Goal: Transaction & Acquisition: Purchase product/service

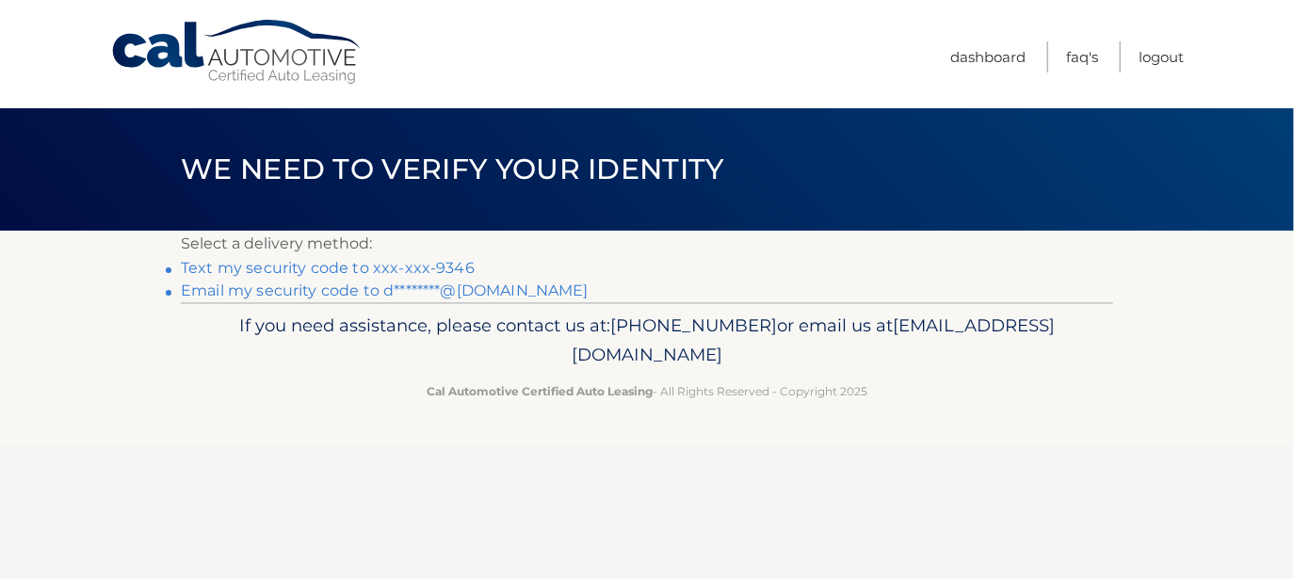
click at [448, 270] on link "Text my security code to xxx-xxx-9346" at bounding box center [328, 268] width 294 height 18
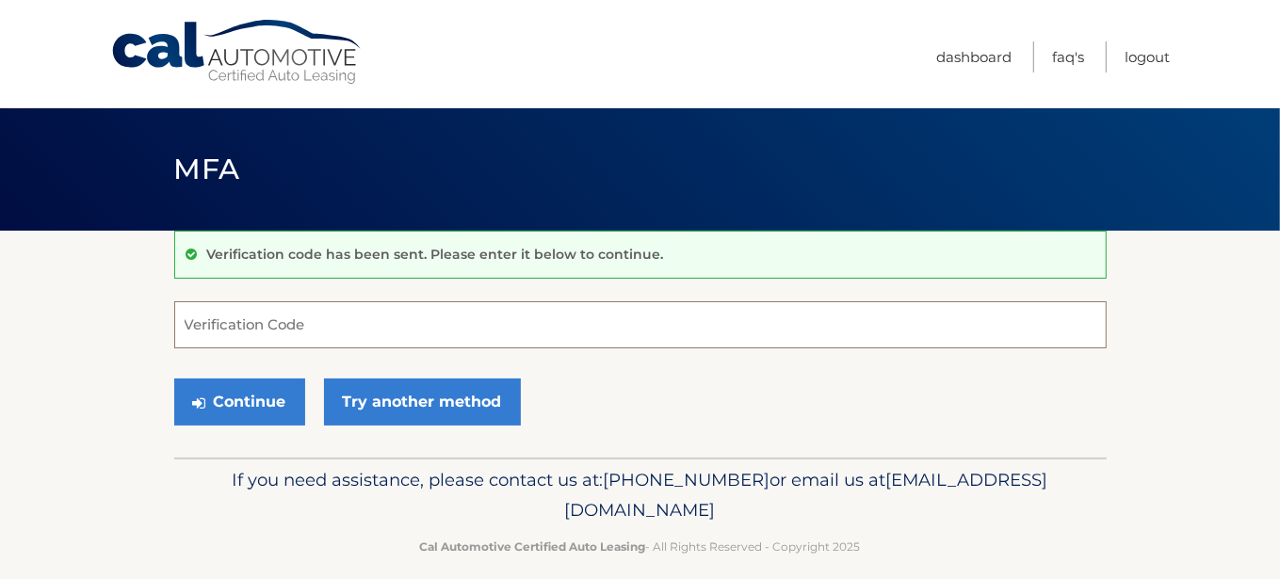
drag, startPoint x: 378, startPoint y: 320, endPoint x: 386, endPoint y: 311, distance: 12.7
click at [377, 320] on input "Verification Code" at bounding box center [640, 324] width 932 height 47
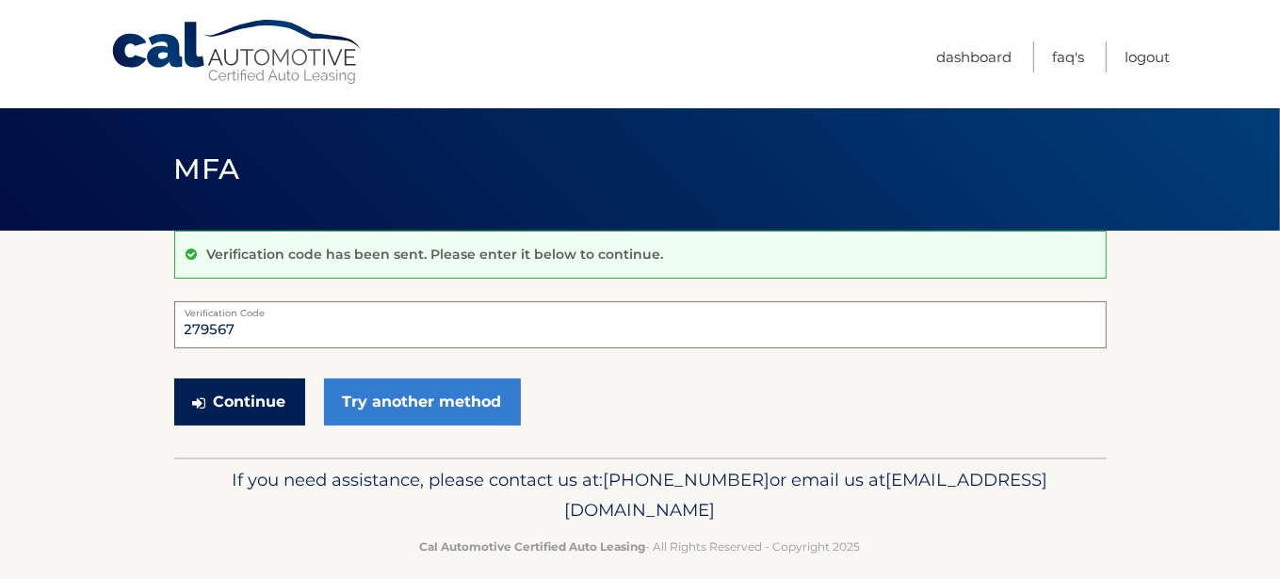
type input "279567"
click at [267, 403] on button "Continue" at bounding box center [239, 402] width 131 height 47
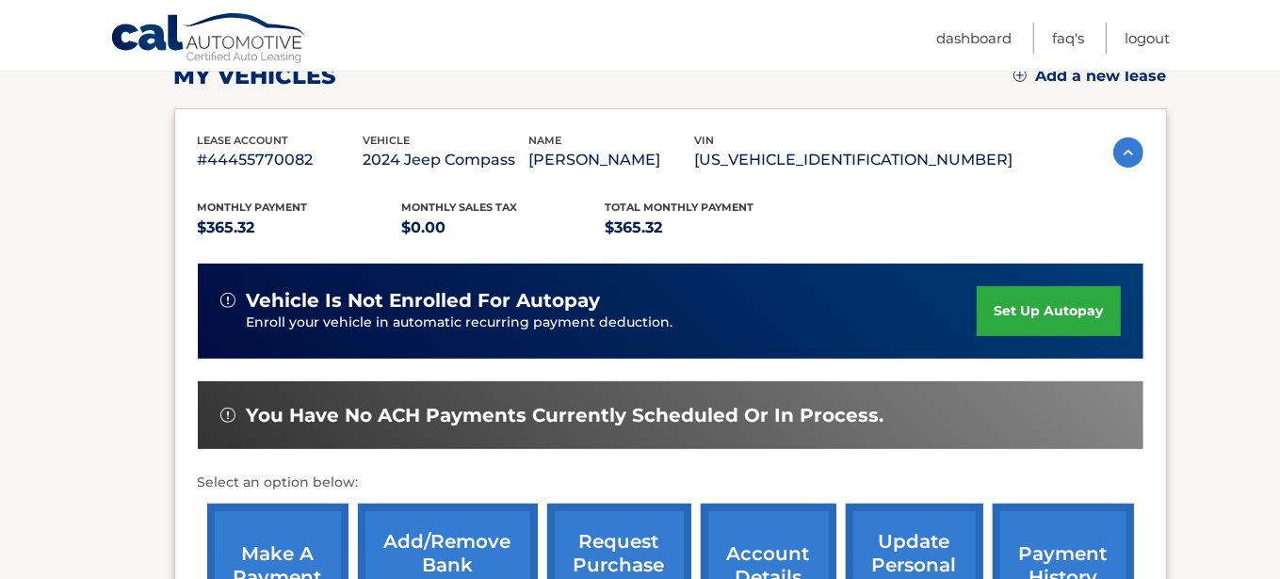
scroll to position [559, 0]
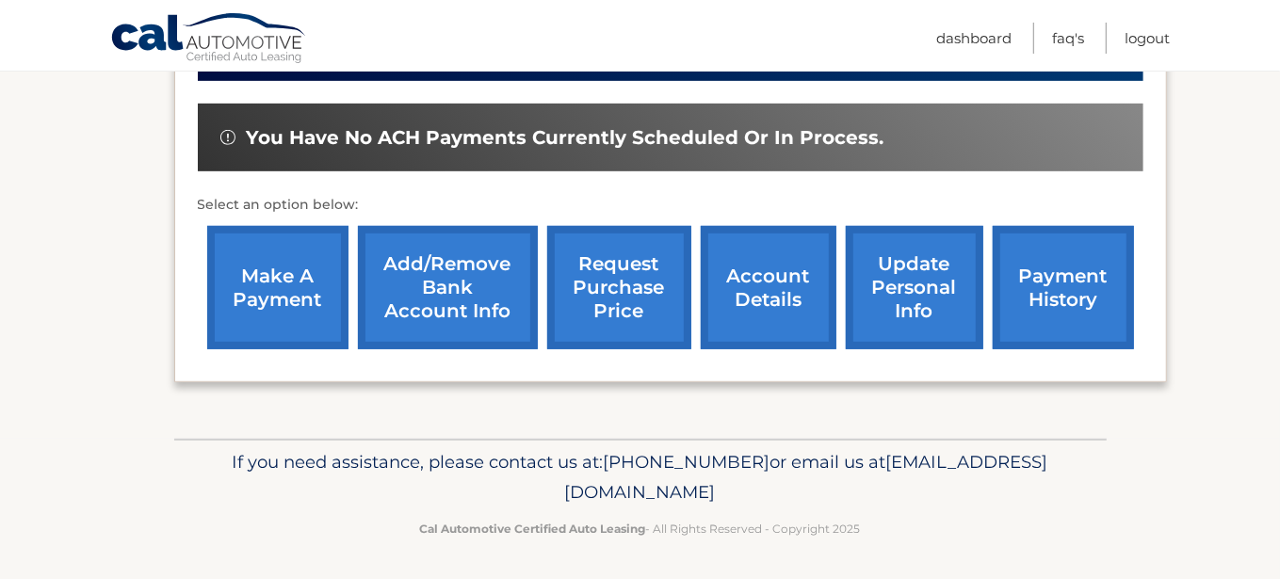
click at [289, 269] on link "make a payment" at bounding box center [277, 287] width 141 height 123
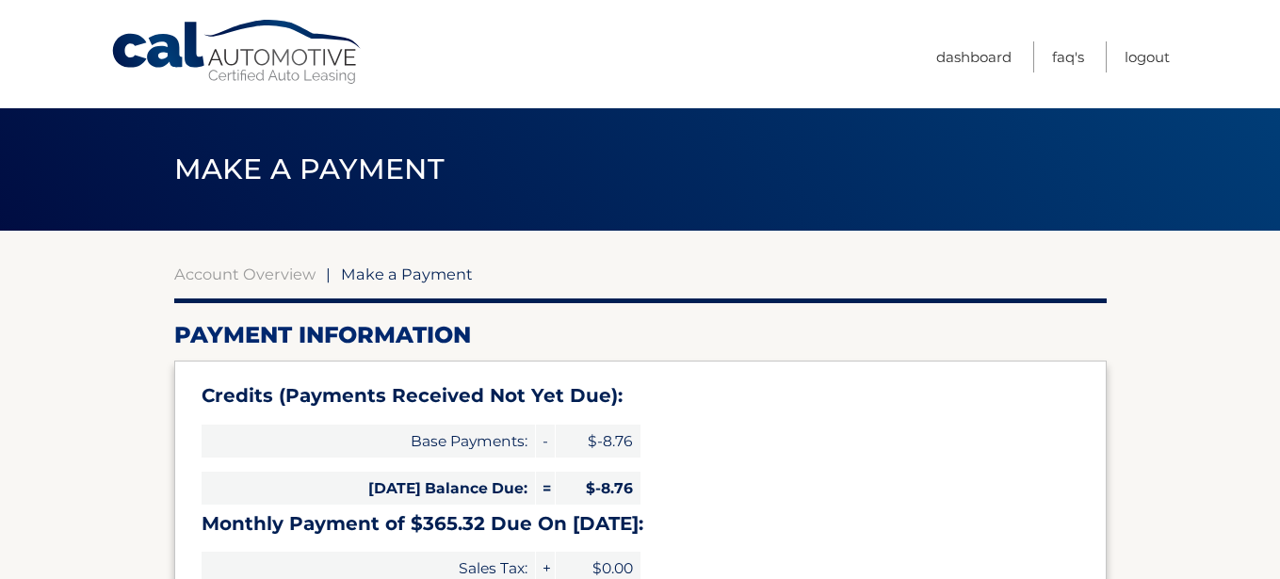
select select "OTZjNDIzMjctYmQzNC00ZjU3LTlmYmYtYjc2YWFmZGRhY2Rl"
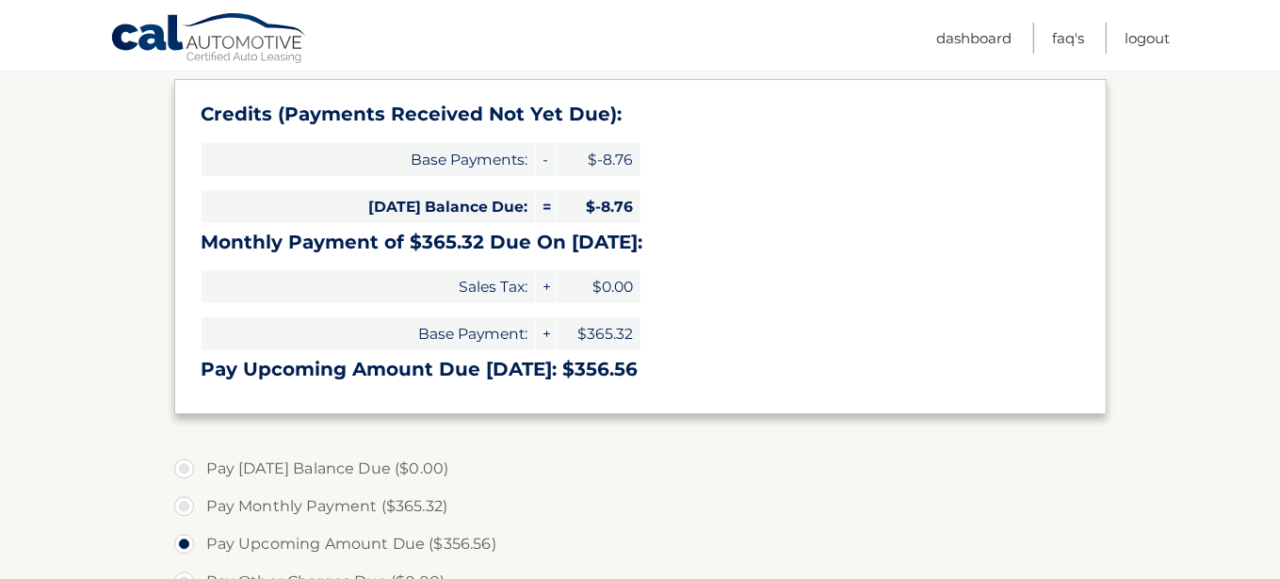
scroll to position [565, 0]
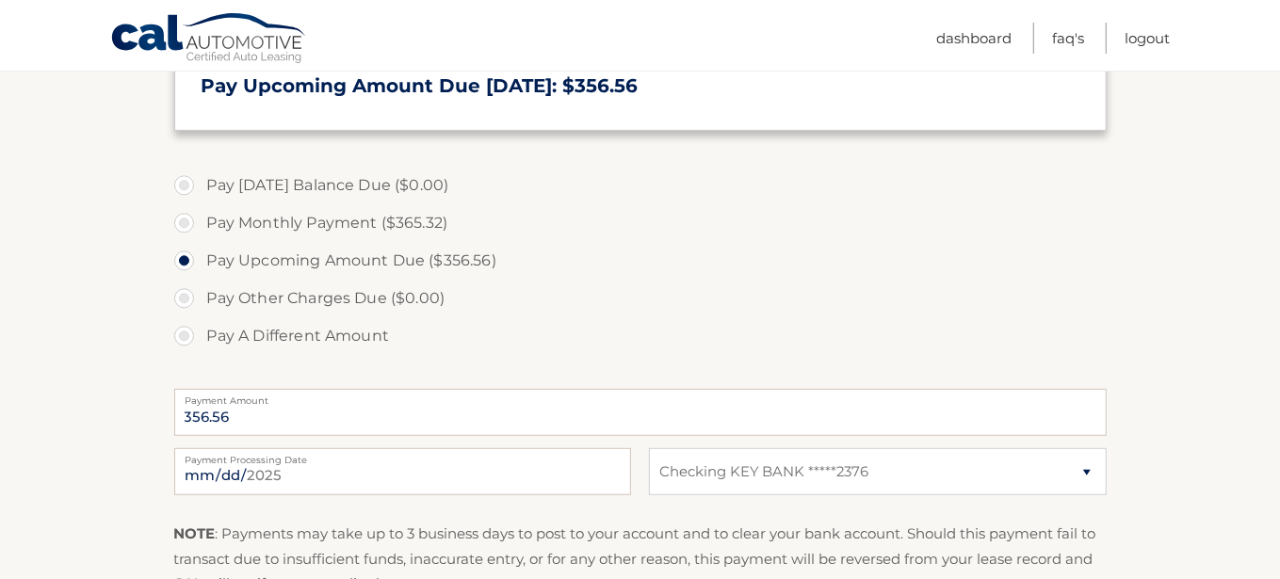
click at [182, 350] on label "Pay A Different Amount" at bounding box center [640, 336] width 932 height 38
click at [182, 348] on input "Pay A Different Amount" at bounding box center [191, 332] width 19 height 30
radio input "true"
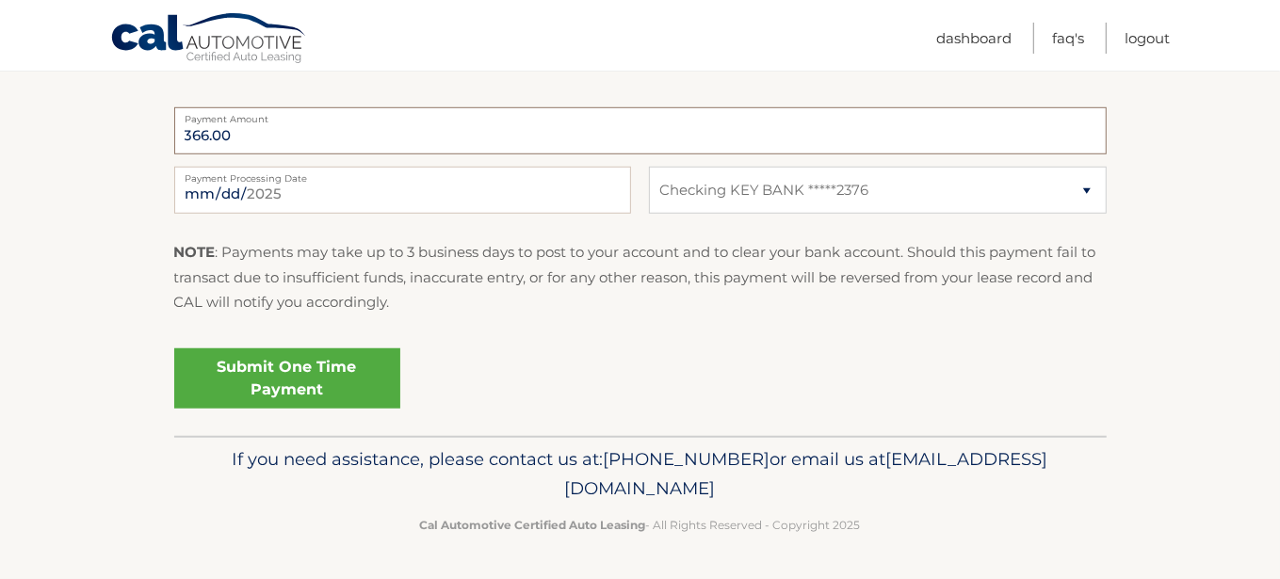
type input "366.00"
click at [331, 403] on link "Submit One Time Payment" at bounding box center [287, 378] width 226 height 60
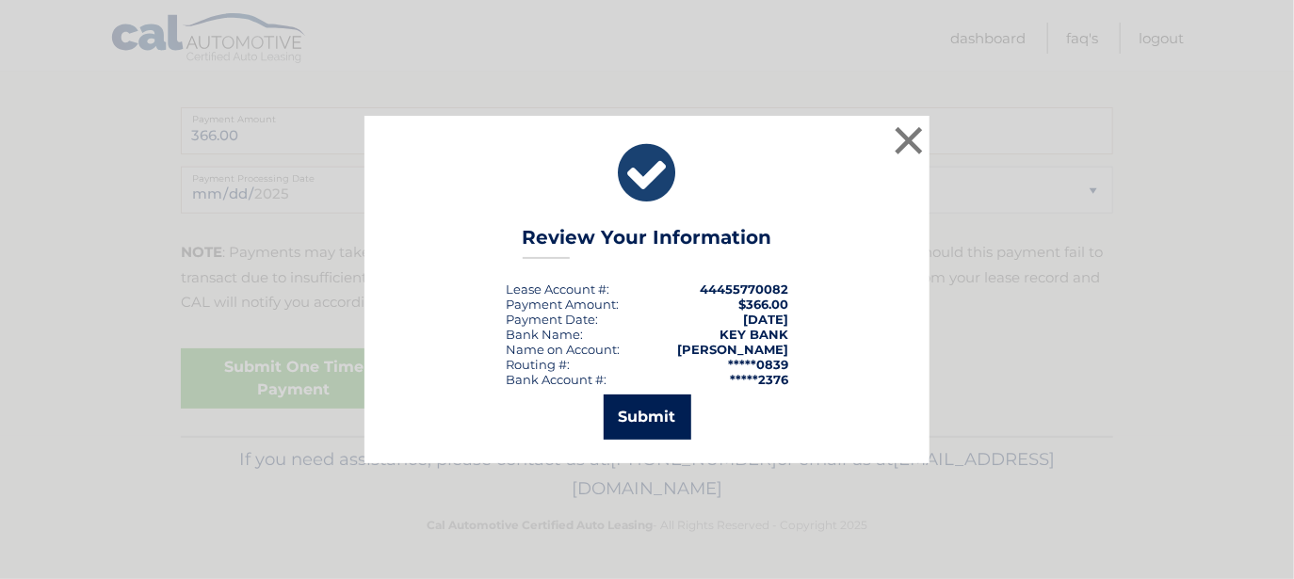
click at [663, 421] on button "Submit" at bounding box center [648, 417] width 88 height 45
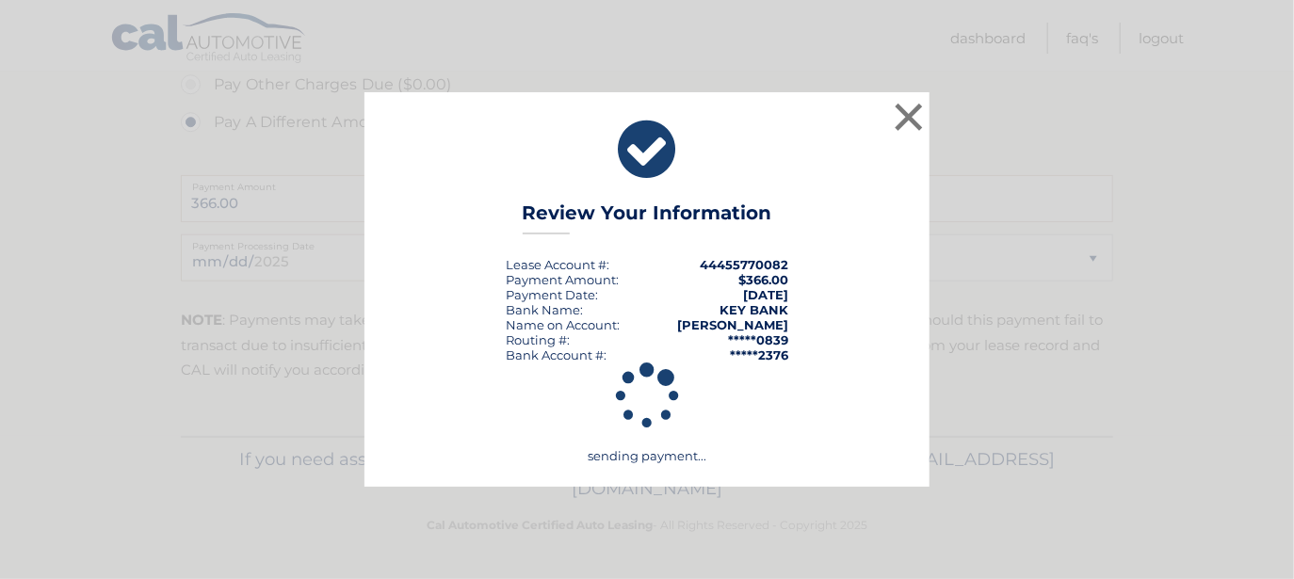
scroll to position [803, 0]
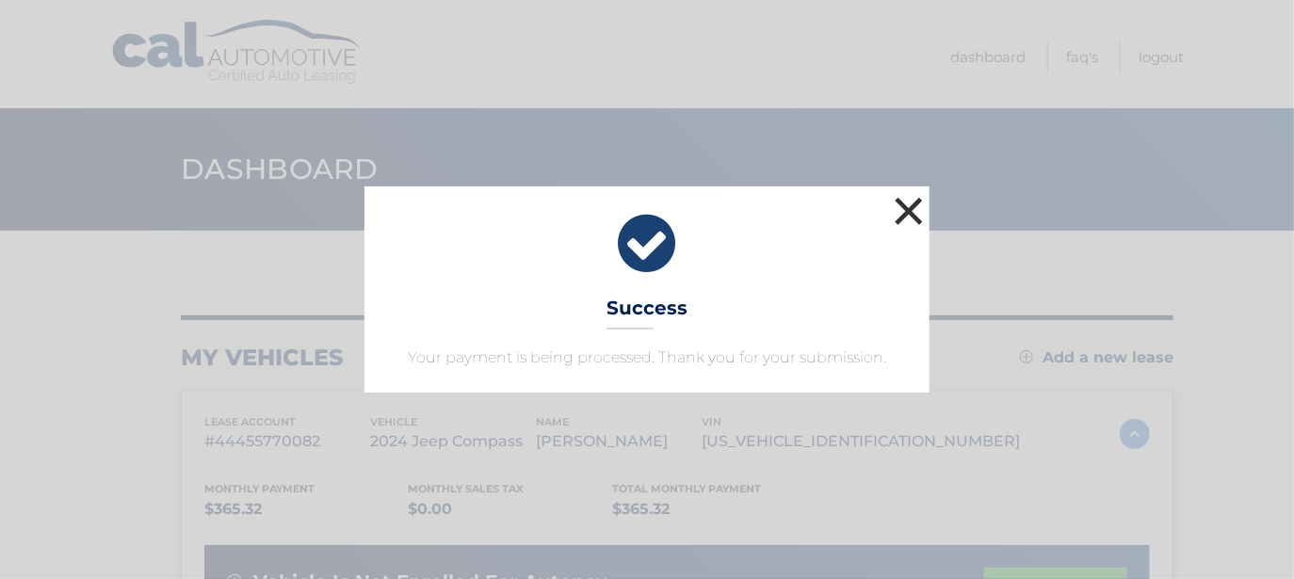
click at [913, 193] on button "×" at bounding box center [909, 211] width 38 height 38
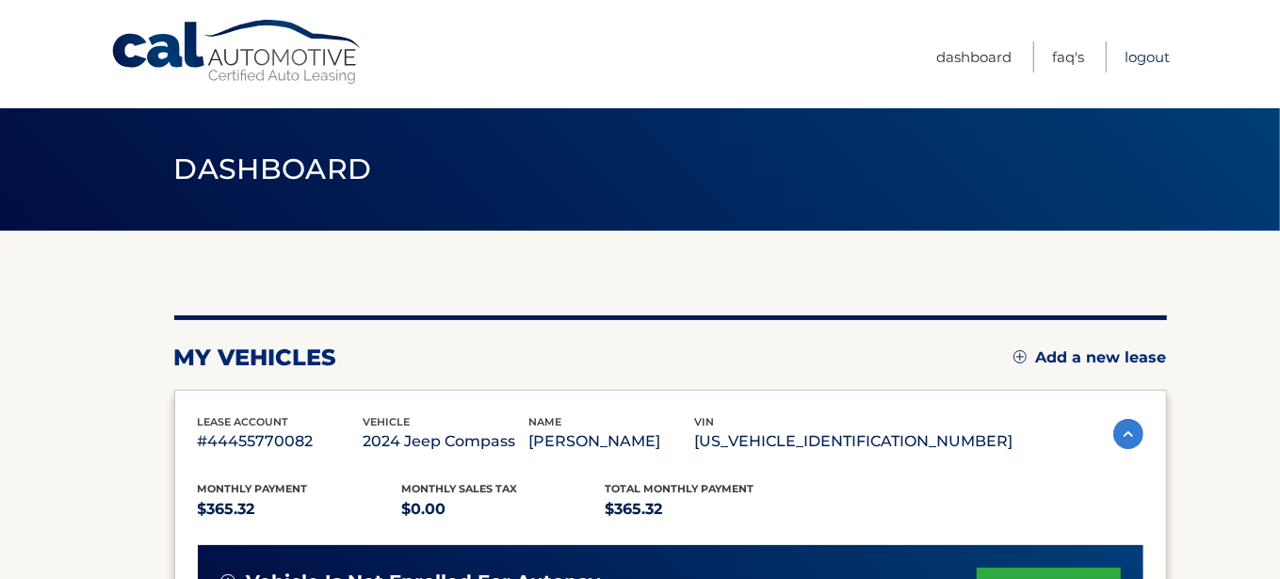
click at [1157, 54] on link "Logout" at bounding box center [1147, 56] width 45 height 31
